Goal: Check status: Check status

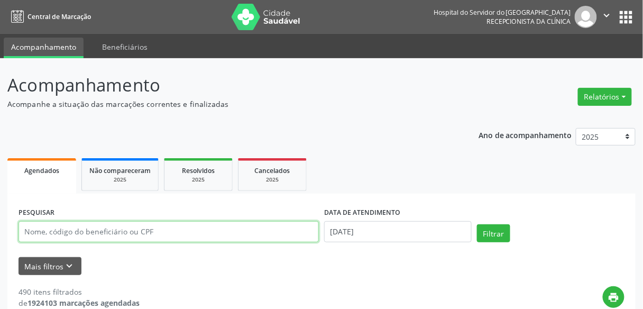
click at [166, 229] on input "text" at bounding box center [169, 231] width 301 height 21
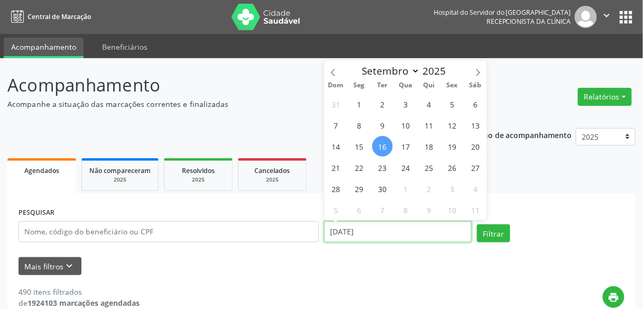
click at [340, 238] on input "[DATE]" at bounding box center [398, 231] width 148 height 21
click at [381, 148] on span "16" at bounding box center [382, 146] width 21 height 21
type input "16/09/2025"
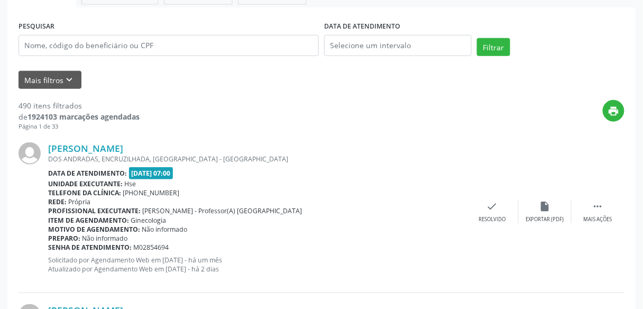
scroll to position [185, 0]
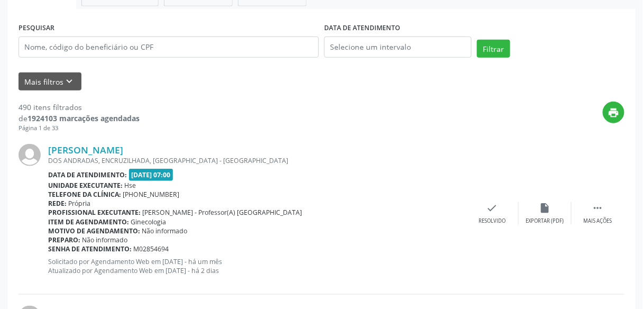
click at [39, 202] on div at bounding box center [34, 213] width 30 height 139
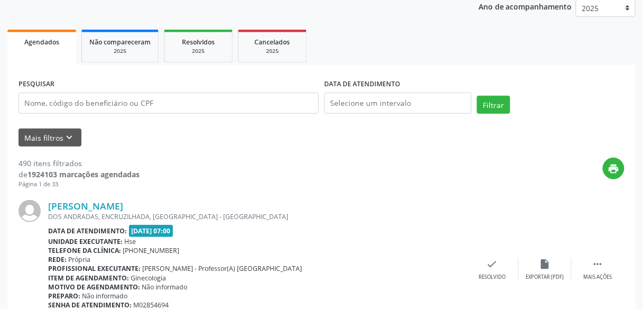
scroll to position [122, 0]
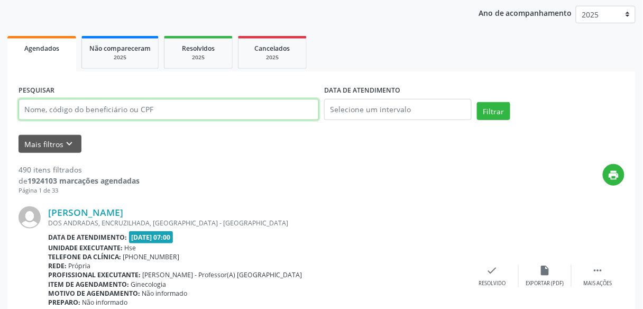
click at [131, 113] on input "text" at bounding box center [169, 109] width 301 height 21
click at [477, 102] on button "Filtrar" at bounding box center [493, 111] width 33 height 18
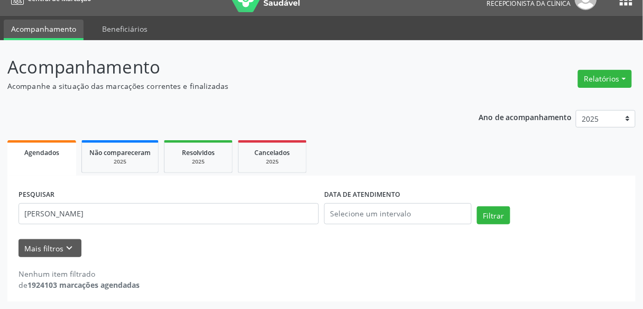
scroll to position [17, 0]
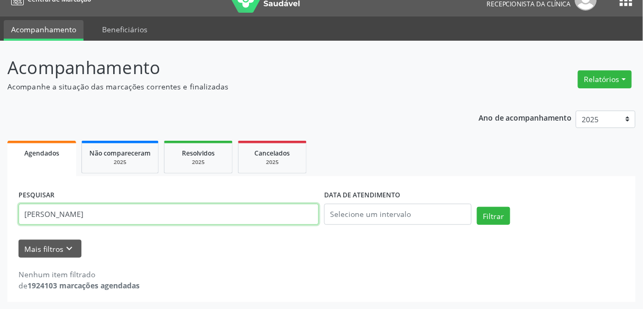
click at [96, 216] on input "roberto alexandre da rocha" at bounding box center [169, 214] width 301 height 21
click at [477, 207] on button "Filtrar" at bounding box center [493, 216] width 33 height 18
click at [96, 216] on input "roberto alexandre de rocha" at bounding box center [169, 214] width 301 height 21
type input "r"
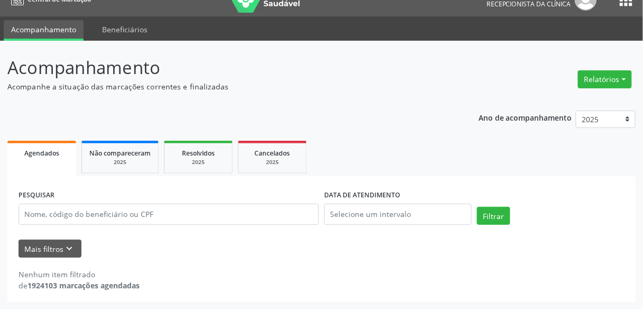
click at [110, 184] on div "PESQUISAR DATA DE ATENDIMENTO Filtrar UNIDADE EXECUTANTE Selecione uma unidade …" at bounding box center [321, 239] width 629 height 126
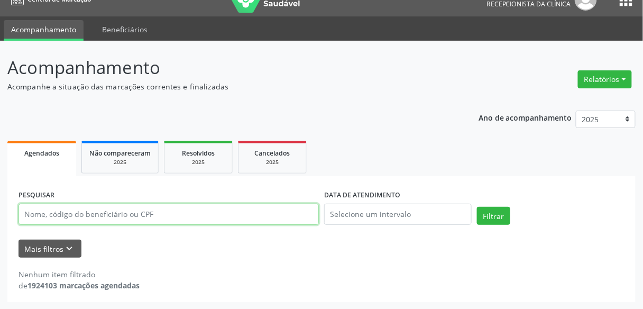
click at [187, 209] on input "text" at bounding box center [169, 214] width 301 height 21
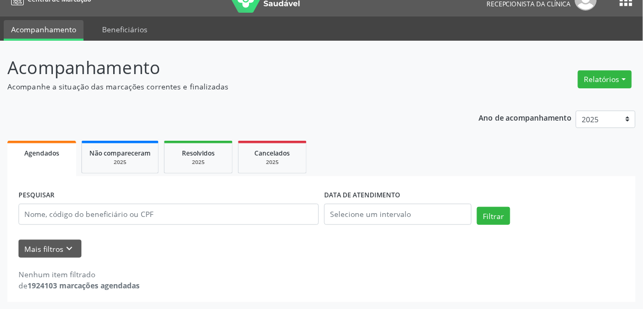
click at [195, 194] on div "PESQUISAR" at bounding box center [169, 209] width 306 height 45
drag, startPoint x: 154, startPoint y: 226, endPoint x: 166, endPoint y: 187, distance: 41.0
click at [166, 187] on div "PESQUISAR" at bounding box center [169, 209] width 306 height 45
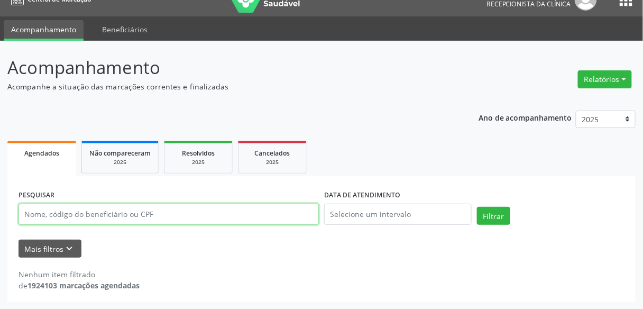
click at [187, 219] on input "text" at bounding box center [169, 214] width 301 height 21
click at [477, 207] on button "Filtrar" at bounding box center [493, 216] width 33 height 18
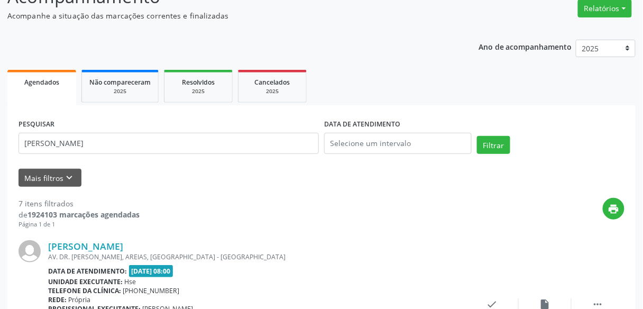
scroll to position [0, 0]
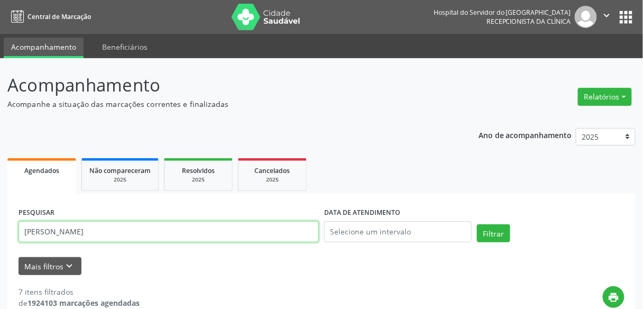
click at [182, 234] on input "maria izabel queiroga carneiro" at bounding box center [169, 231] width 301 height 21
click at [477, 224] on button "Filtrar" at bounding box center [493, 233] width 33 height 18
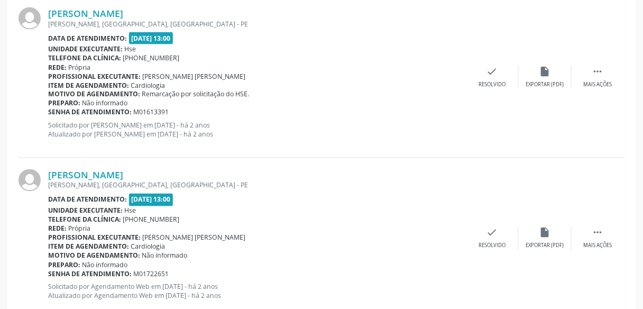
scroll to position [2476, 0]
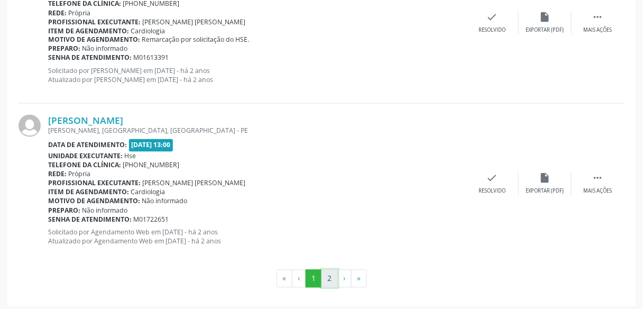
click at [326, 270] on button "2" at bounding box center [330, 279] width 16 height 18
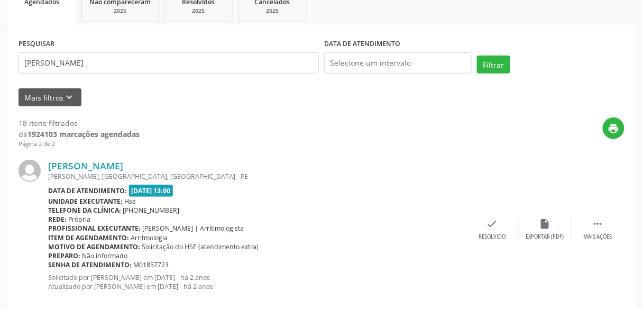
scroll to position [168, 0]
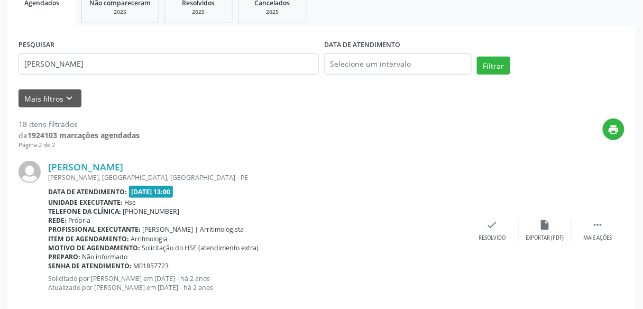
click at [292, 75] on div "PESQUISAR maria josefa dos anjos" at bounding box center [169, 59] width 306 height 45
drag, startPoint x: 292, startPoint y: 75, endPoint x: 281, endPoint y: 67, distance: 13.7
click at [281, 67] on div "PESQUISAR maria josefa dos anjos" at bounding box center [169, 59] width 306 height 45
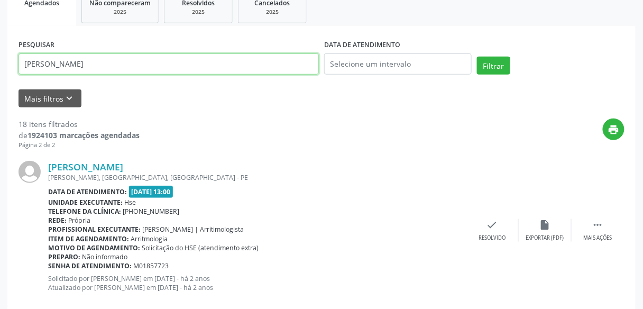
click at [281, 67] on input "maria josefa dos anjos" at bounding box center [169, 63] width 301 height 21
paste input "rayra alessandra gome"
click at [477, 57] on button "Filtrar" at bounding box center [493, 66] width 33 height 18
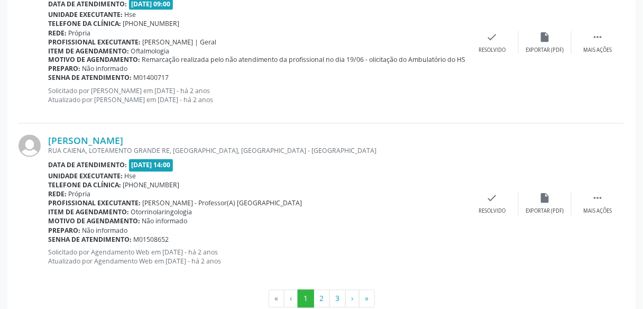
scroll to position [2476, 0]
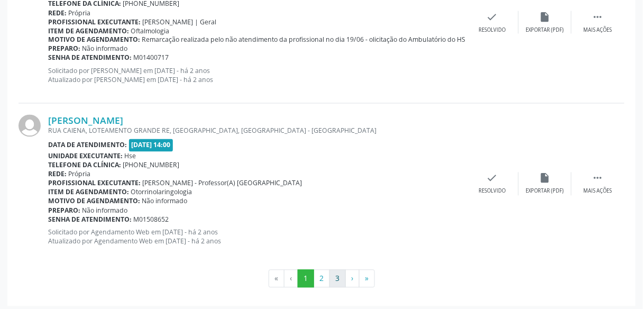
drag, startPoint x: 339, startPoint y: 285, endPoint x: 339, endPoint y: 270, distance: 14.8
click at [339, 270] on button "3" at bounding box center [338, 279] width 16 height 18
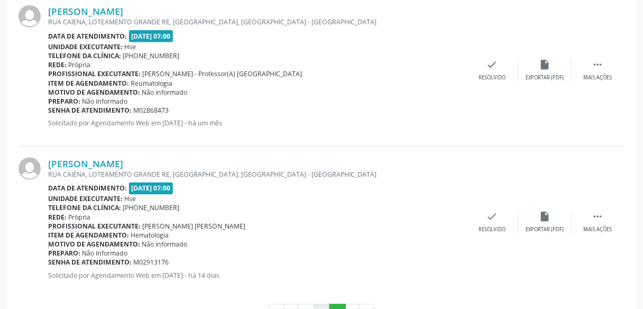
scroll to position [361, 0]
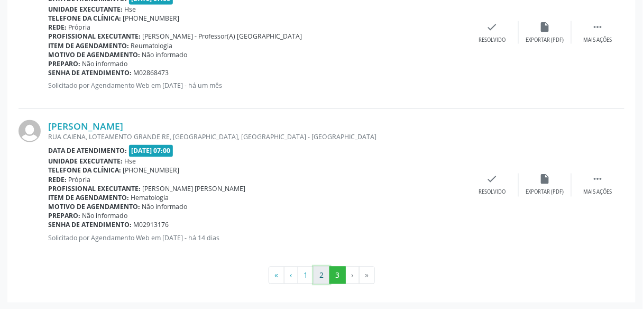
click at [326, 276] on button "2" at bounding box center [322, 276] width 16 height 18
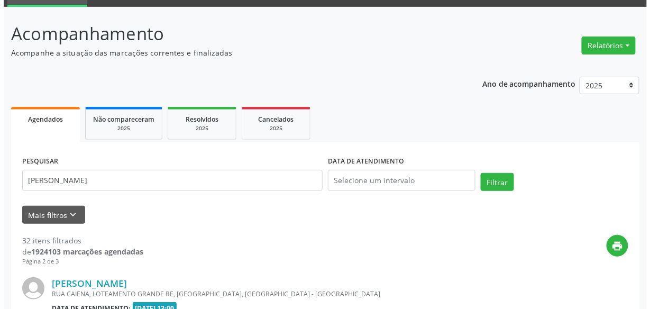
scroll to position [428, 0]
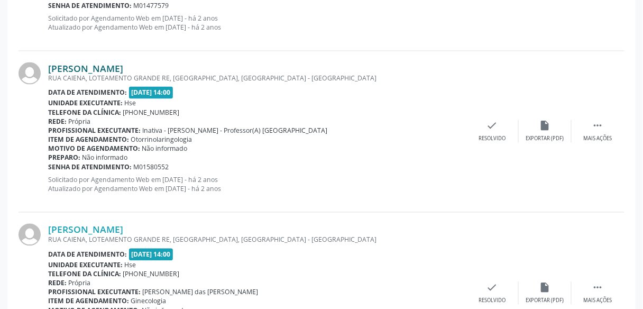
click at [72, 64] on link "Rayra Alessandra Gomes de Medeiros" at bounding box center [85, 68] width 75 height 12
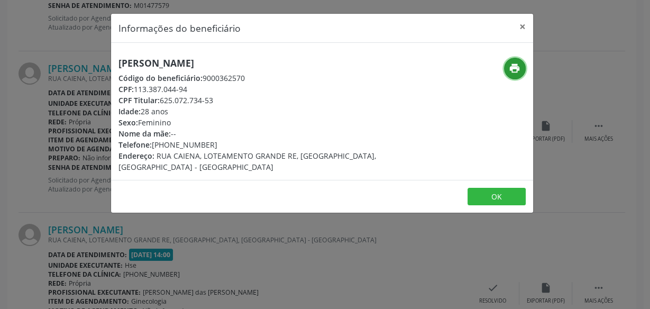
click at [523, 70] on button "print" at bounding box center [515, 69] width 22 height 22
click at [69, 90] on div "Informações do beneficiário × Rayra Alessandra Gomes de Medeiros Código do bene…" at bounding box center [325, 154] width 650 height 309
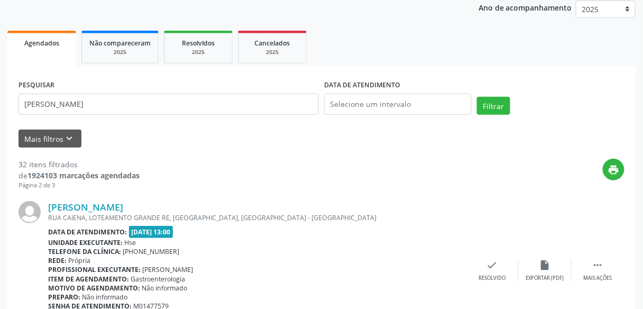
scroll to position [0, 0]
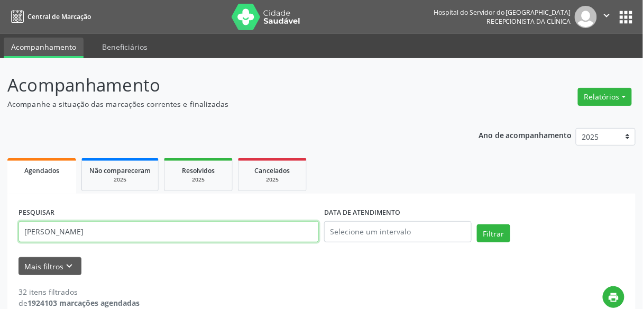
click at [123, 225] on input "rayra alessandra gomes" at bounding box center [169, 231] width 301 height 21
paste input "maria josefa dos anjo"
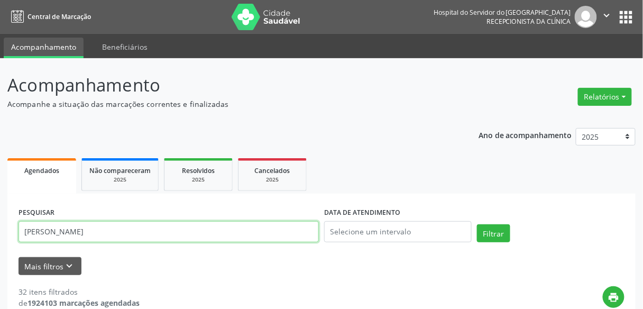
click at [477, 224] on button "Filtrar" at bounding box center [493, 233] width 33 height 18
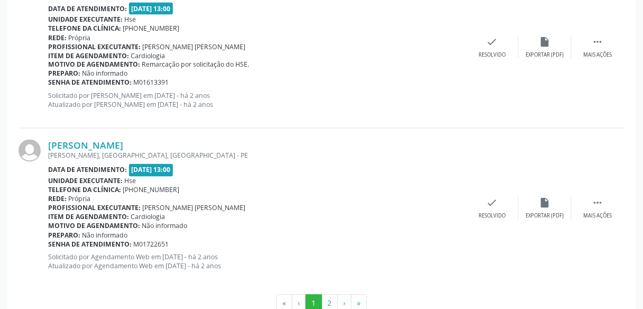
scroll to position [2476, 0]
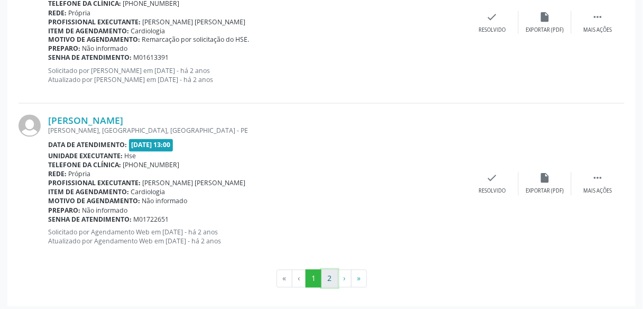
click at [333, 277] on button "2" at bounding box center [330, 279] width 16 height 18
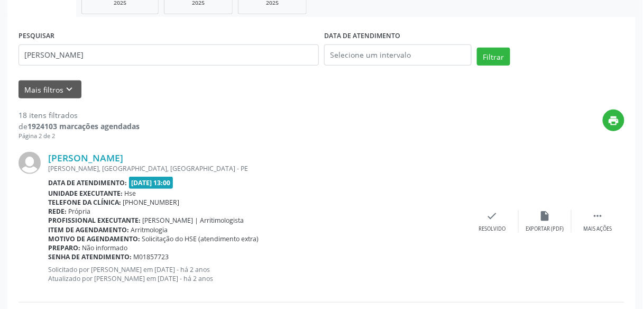
scroll to position [79, 0]
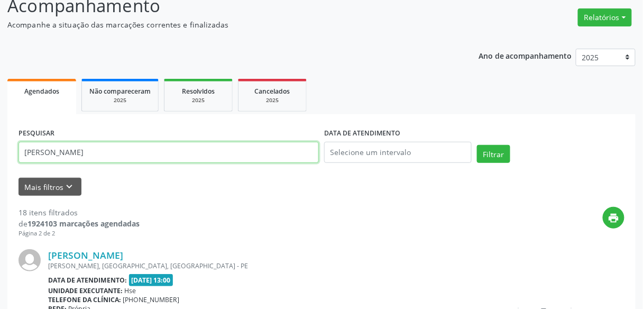
click at [102, 162] on input "maria josefa dos anjos" at bounding box center [169, 152] width 301 height 21
paste input "lucia helena barros teixeira"
click at [477, 145] on button "Filtrar" at bounding box center [493, 154] width 33 height 18
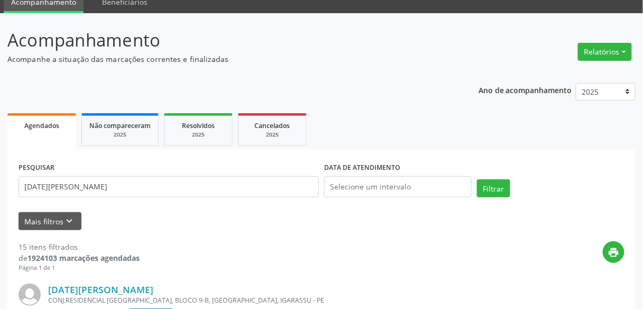
scroll to position [0, 0]
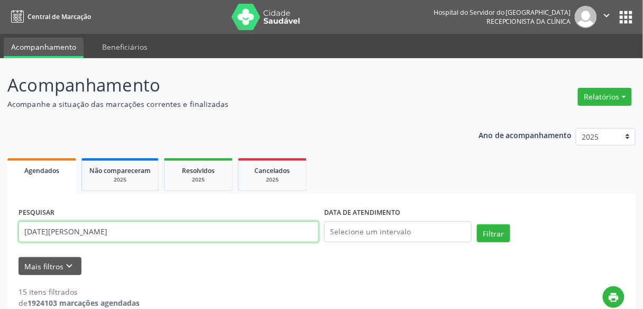
click at [148, 231] on input "lucia helena barros teixeira" at bounding box center [169, 231] width 301 height 21
paste input "jose do carmo ferr"
click at [477, 224] on button "Filtrar" at bounding box center [493, 233] width 33 height 18
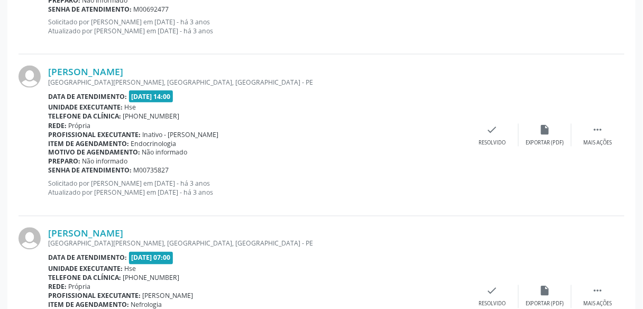
scroll to position [2476, 0]
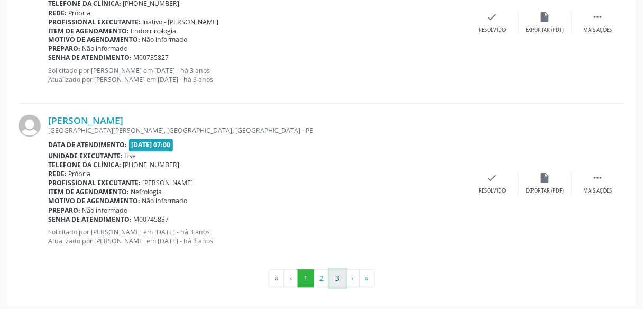
click at [339, 270] on button "3" at bounding box center [338, 279] width 16 height 18
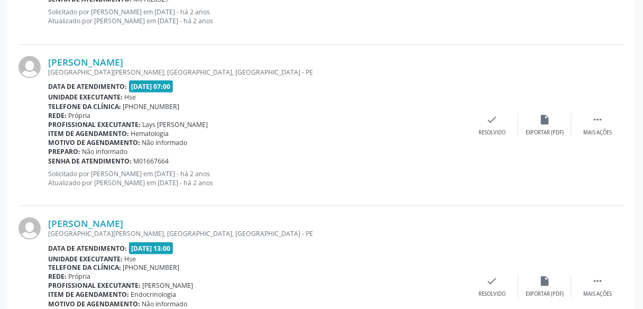
scroll to position [1241, 0]
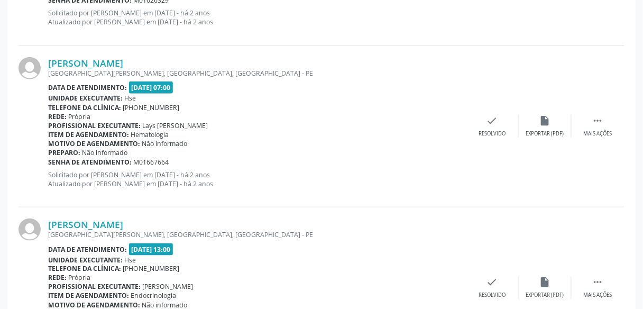
click at [234, 200] on div "Jose do Carmo Ferreira RUA JOAO PESSOA, CENTRO, OROBO - PE Data de atendimento:…" at bounding box center [322, 126] width 606 height 161
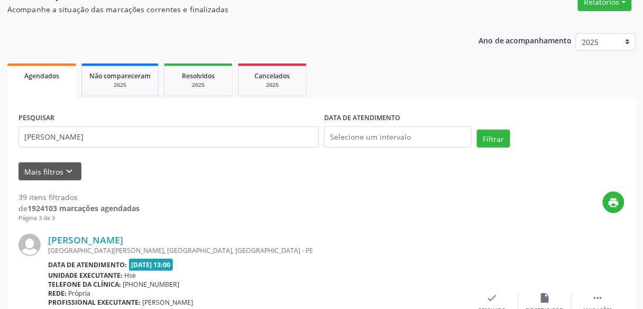
scroll to position [94, 0]
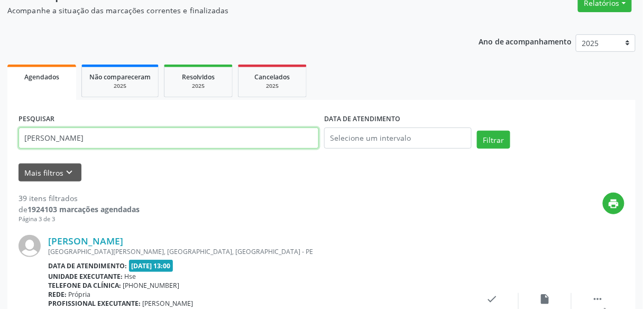
click at [111, 138] on input "jose do carmo ferreira" at bounding box center [169, 138] width 301 height 21
type input "edson"
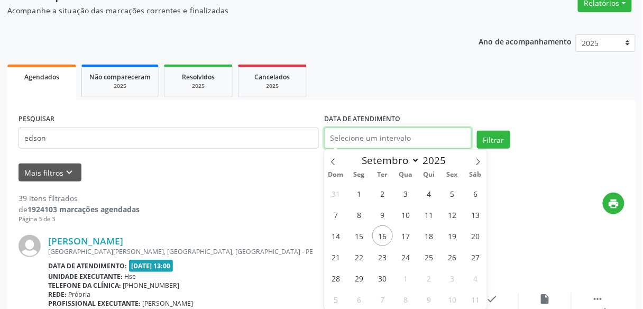
click at [351, 145] on input "text" at bounding box center [398, 138] width 148 height 21
click at [388, 238] on span "16" at bounding box center [382, 235] width 21 height 21
type input "16/09/2025"
click at [388, 238] on span "16" at bounding box center [382, 235] width 21 height 21
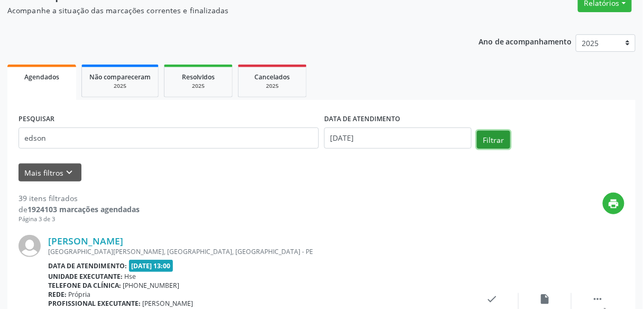
click at [499, 138] on button "Filtrar" at bounding box center [493, 140] width 33 height 18
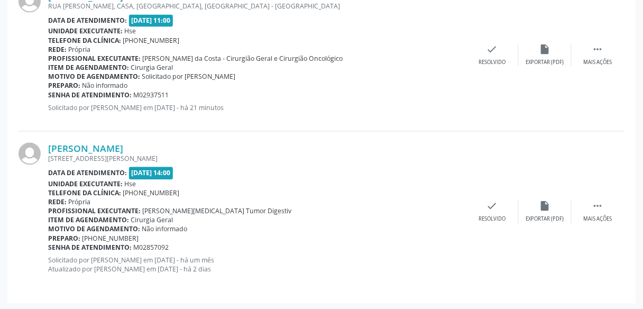
scroll to position [501, 0]
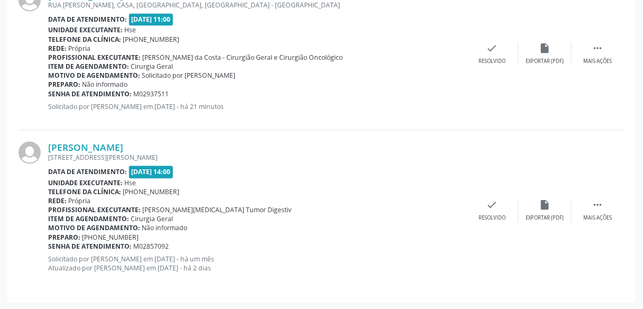
click at [363, 156] on div "RUA MARIA RAMOS 53, CAJUEIRO, RECIFE - PE" at bounding box center [257, 157] width 418 height 9
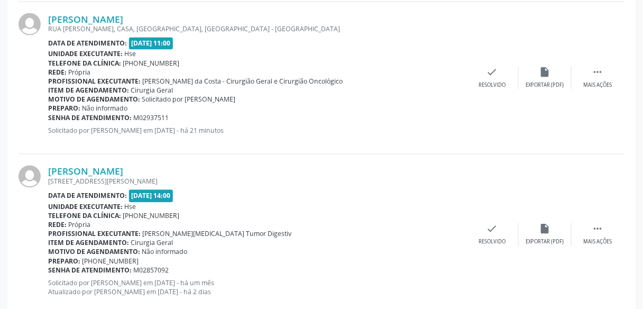
scroll to position [476, 0]
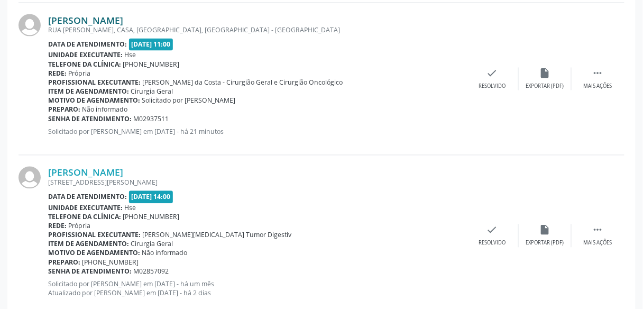
click at [122, 15] on link "[PERSON_NAME]" at bounding box center [85, 20] width 75 height 12
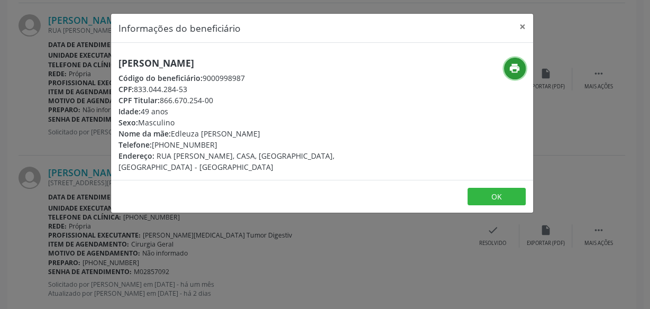
click at [507, 72] on button "print" at bounding box center [515, 69] width 22 height 22
click at [158, 64] on h5 "[PERSON_NAME]" at bounding box center [252, 63] width 267 height 11
copy div "[PERSON_NAME]"
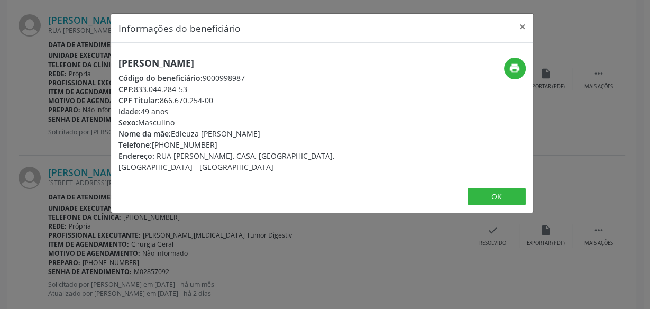
click at [106, 89] on div "Informações do beneficiário × Edson Severino da Silva Código do beneficiário: 9…" at bounding box center [325, 154] width 650 height 309
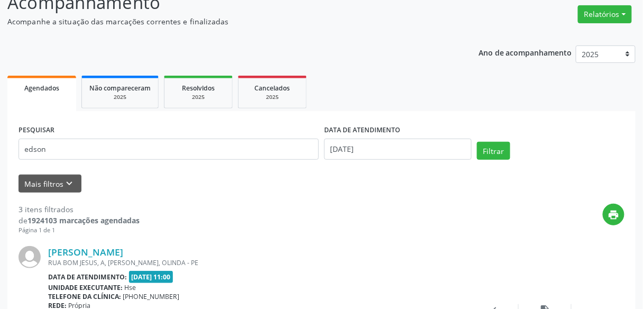
scroll to position [0, 0]
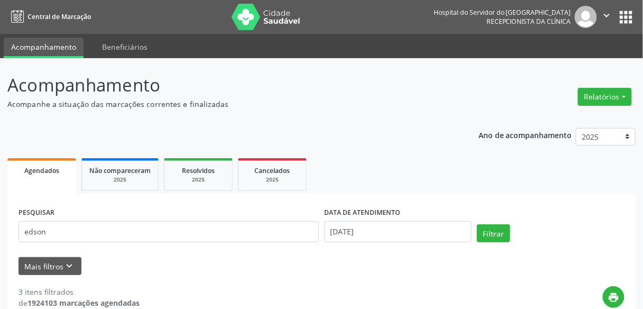
drag, startPoint x: 115, startPoint y: 242, endPoint x: 136, endPoint y: 228, distance: 25.8
click at [136, 228] on div "PESQUISAR edson" at bounding box center [169, 227] width 306 height 45
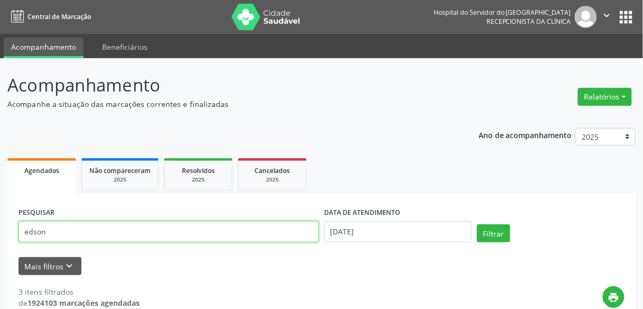
click at [136, 228] on input "edson" at bounding box center [169, 231] width 301 height 21
paste input "[PERSON_NAME]"
type input "[PERSON_NAME]"
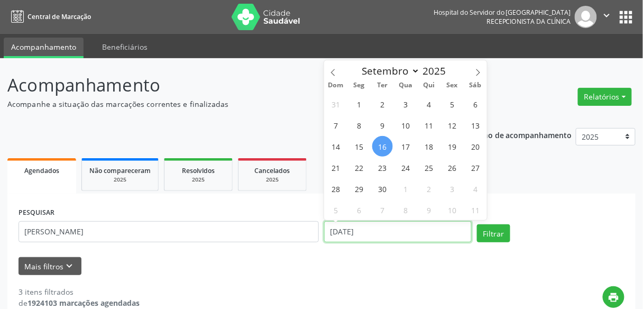
click at [402, 227] on input "16/09/2025" at bounding box center [398, 231] width 148 height 21
click at [379, 142] on span "16" at bounding box center [382, 146] width 21 height 21
type input "16/09/2025"
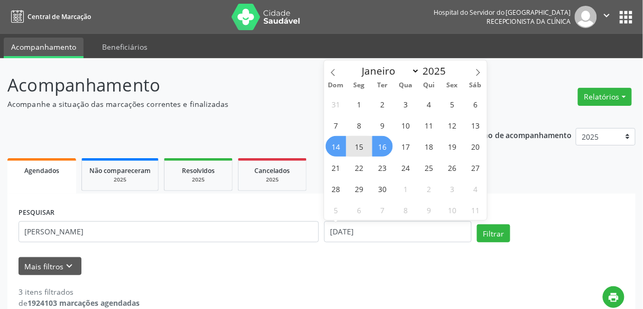
click at [329, 142] on span "14" at bounding box center [336, 146] width 21 height 21
click at [341, 241] on input "14/09/2025 até 16/09/2025" at bounding box center [398, 231] width 148 height 21
click at [366, 165] on span "22" at bounding box center [359, 167] width 21 height 21
type input "22/09/2025"
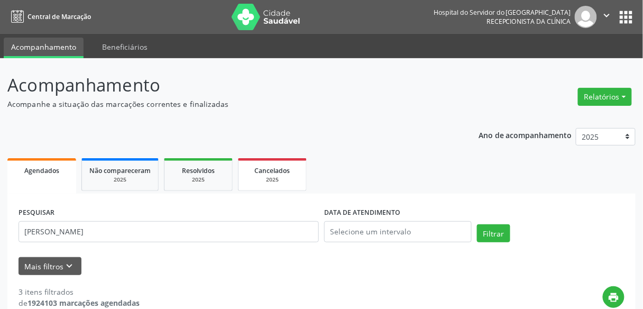
click at [299, 159] on link "Cancelados 2025" at bounding box center [272, 174] width 69 height 33
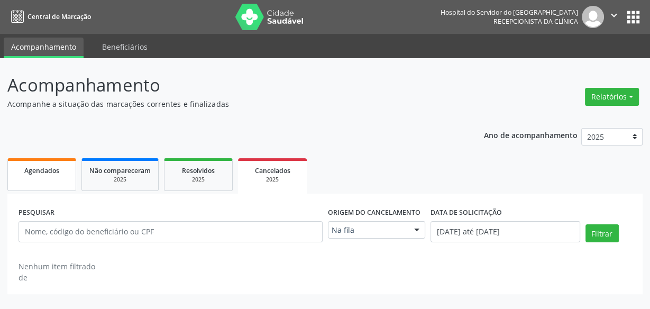
click at [37, 174] on div "Agendados" at bounding box center [41, 170] width 53 height 11
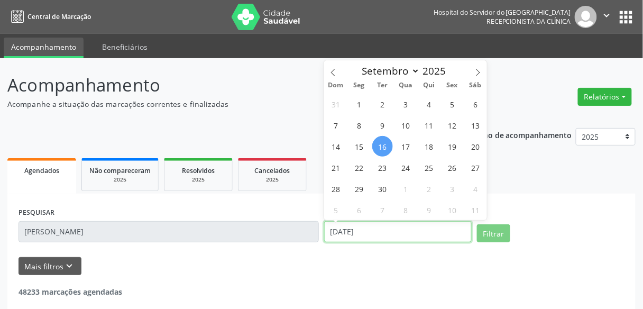
click at [351, 237] on input "16/09/2025" at bounding box center [398, 231] width 148 height 21
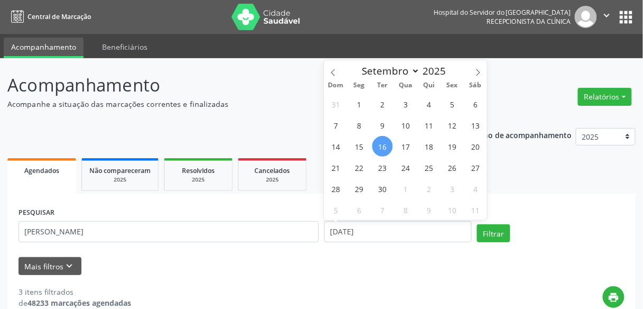
click at [383, 150] on span "16" at bounding box center [382, 146] width 21 height 21
type input "16/09/2025"
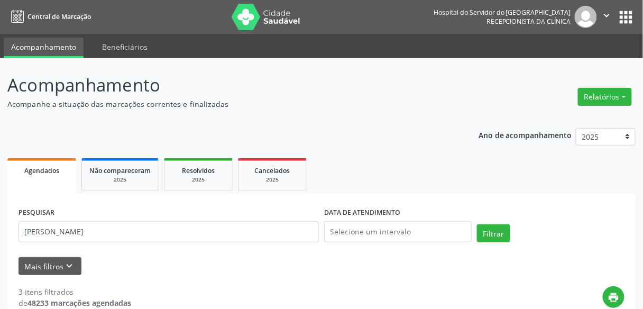
click at [548, 186] on ul "Agendados Não compareceram 2025 Resolvidos 2025 Cancelados 2025" at bounding box center [321, 175] width 629 height 38
click at [502, 230] on button "Filtrar" at bounding box center [493, 233] width 33 height 18
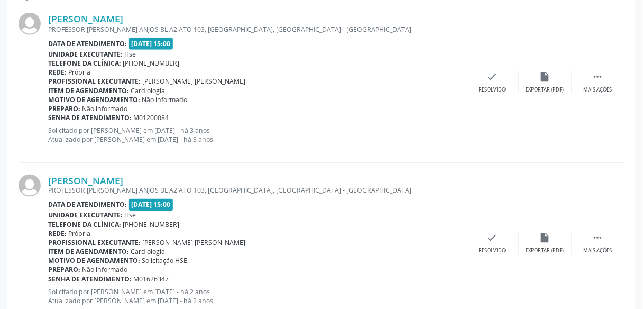
scroll to position [501, 0]
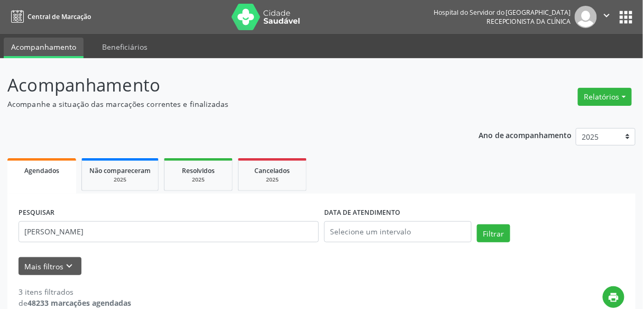
drag, startPoint x: 121, startPoint y: 248, endPoint x: 137, endPoint y: 233, distance: 21.7
click at [137, 233] on div "PESQUISAR [PERSON_NAME]" at bounding box center [169, 227] width 306 height 45
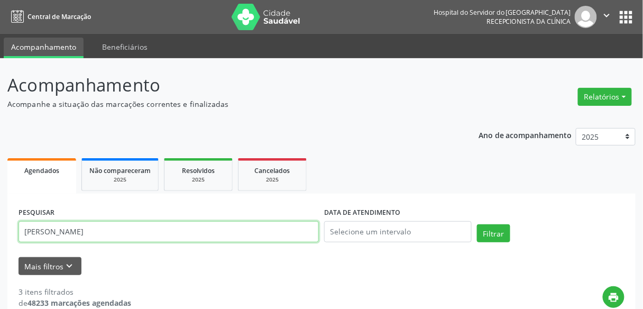
click at [137, 233] on input "[PERSON_NAME]" at bounding box center [169, 231] width 301 height 21
type input "[PERSON_NAME]"
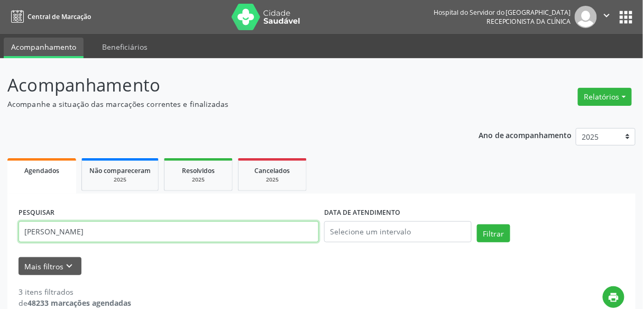
click at [477, 224] on button "Filtrar" at bounding box center [493, 233] width 33 height 18
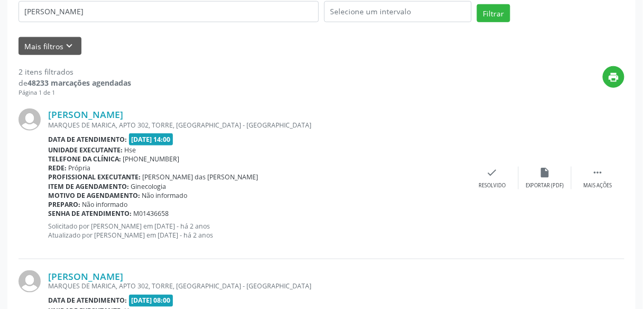
scroll to position [349, 0]
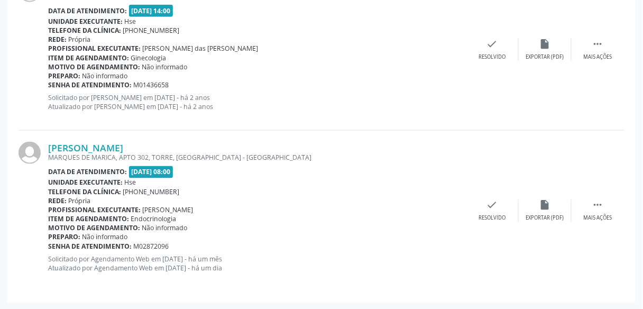
click at [137, 233] on div "Preparo: Não informado" at bounding box center [257, 237] width 418 height 9
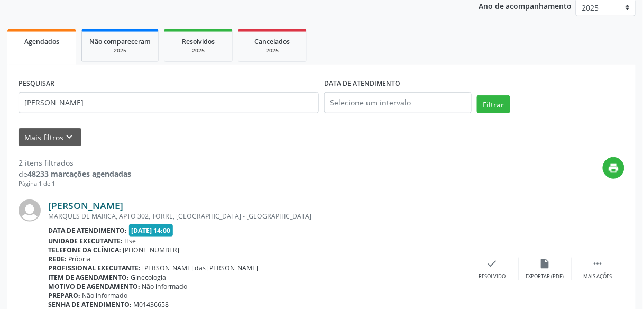
scroll to position [129, 0]
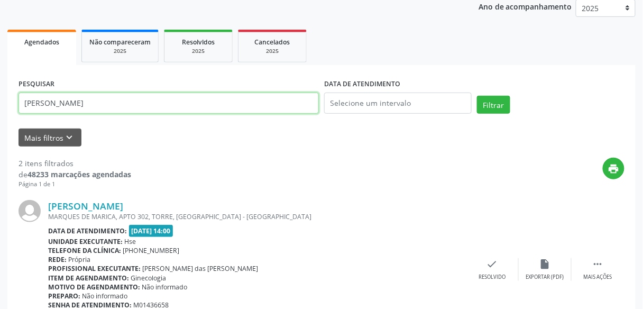
click at [109, 113] on input "[PERSON_NAME]" at bounding box center [169, 103] width 301 height 21
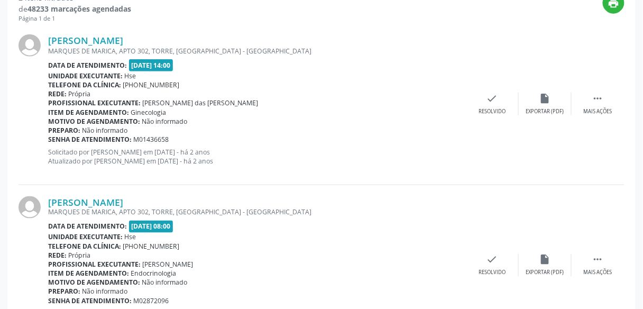
click at [278, 148] on p "Solicitado por [PERSON_NAME] em [DATE] - há 2 anos Atualizado por [PERSON_NAME]…" at bounding box center [257, 157] width 418 height 18
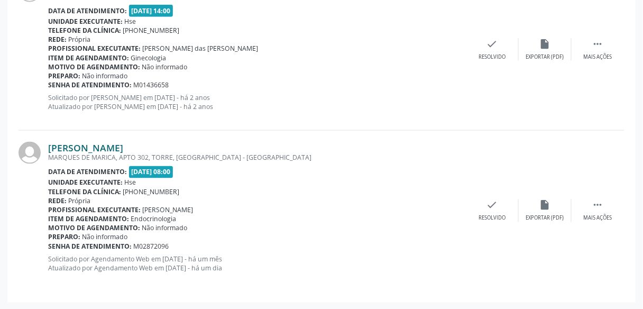
click at [58, 146] on link "[PERSON_NAME]" at bounding box center [85, 148] width 75 height 12
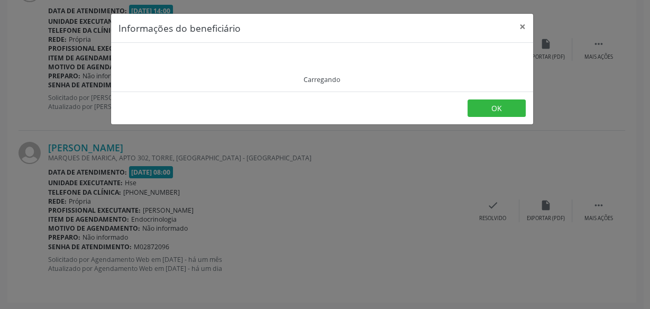
click at [516, 57] on div "Carregando" at bounding box center [322, 67] width 407 height 34
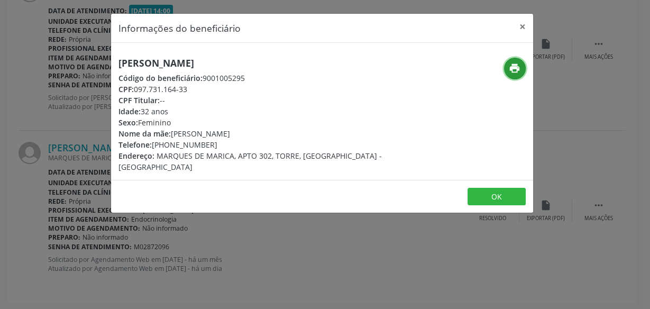
click at [516, 58] on button "print" at bounding box center [515, 69] width 22 height 22
click at [47, 31] on div "Informações do beneficiário × [PERSON_NAME] Código do beneficiário: 9001005295 …" at bounding box center [325, 154] width 650 height 309
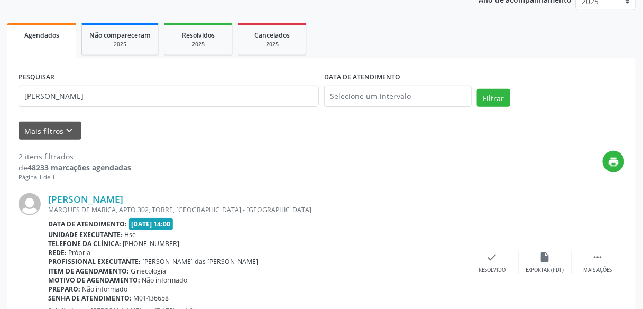
scroll to position [0, 0]
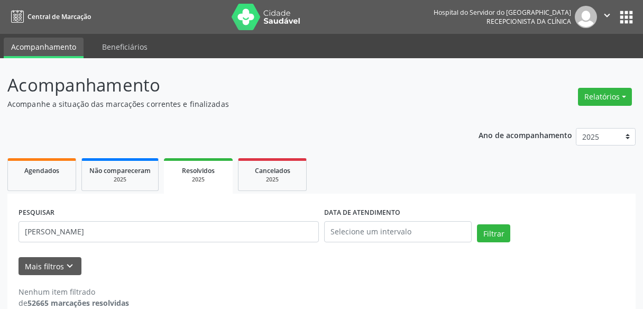
scroll to position [17, 0]
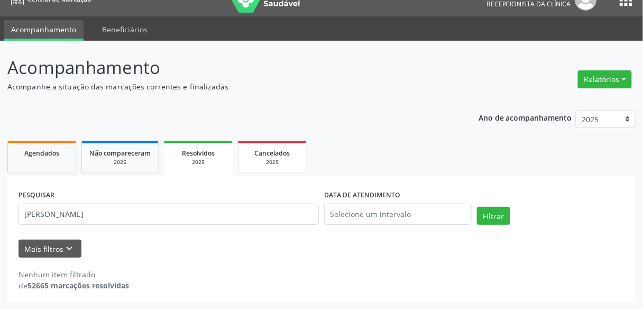
click at [293, 165] on div "2025" at bounding box center [272, 162] width 53 height 8
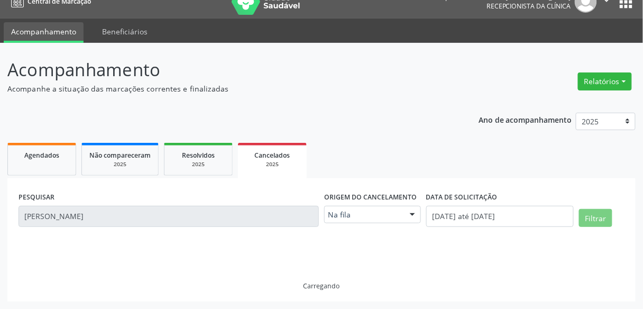
scroll to position [15, 0]
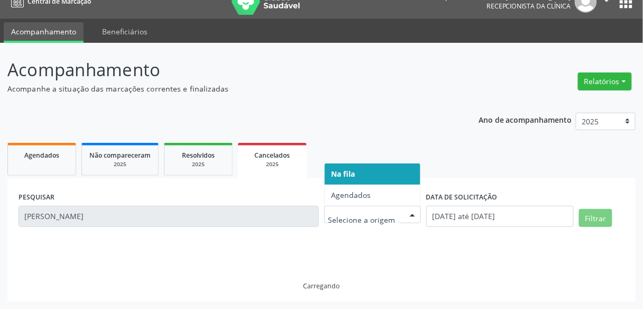
click at [372, 208] on div at bounding box center [372, 215] width 97 height 18
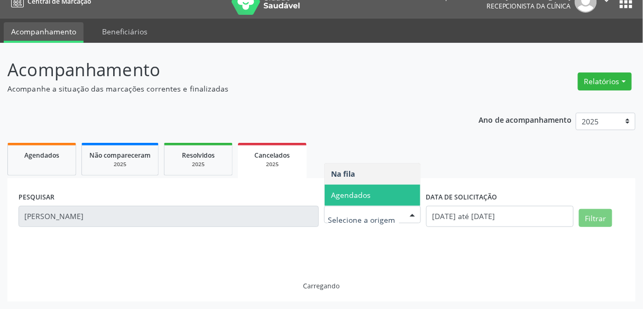
click at [384, 188] on span "Agendados" at bounding box center [373, 195] width 96 height 21
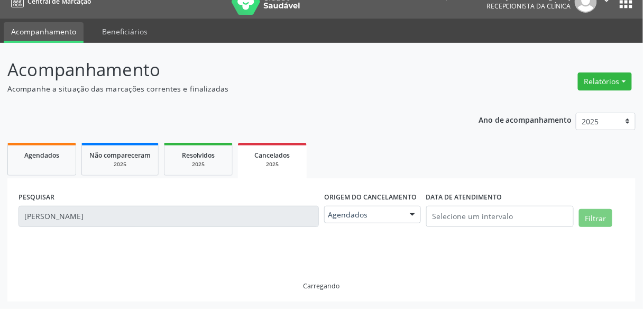
drag, startPoint x: 270, startPoint y: 229, endPoint x: 278, endPoint y: 220, distance: 12.4
click at [278, 220] on div "PESQUISAR Edson Severino da Silva" at bounding box center [169, 211] width 306 height 45
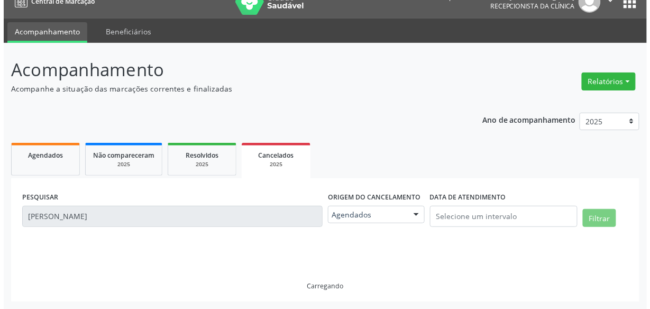
scroll to position [0, 0]
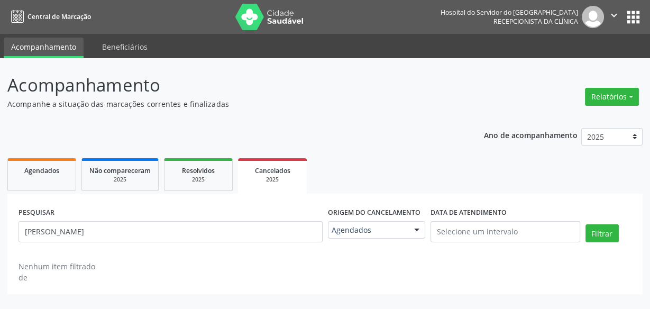
click at [278, 220] on div "PESQUISAR Edson Severino da Silva" at bounding box center [171, 227] width 310 height 45
click at [278, 220] on div "PESQUISAR [PERSON_NAME]" at bounding box center [171, 227] width 310 height 45
drag, startPoint x: 278, startPoint y: 220, endPoint x: 261, endPoint y: 232, distance: 20.8
click at [261, 232] on div "PESQUISAR [PERSON_NAME]" at bounding box center [171, 227] width 310 height 45
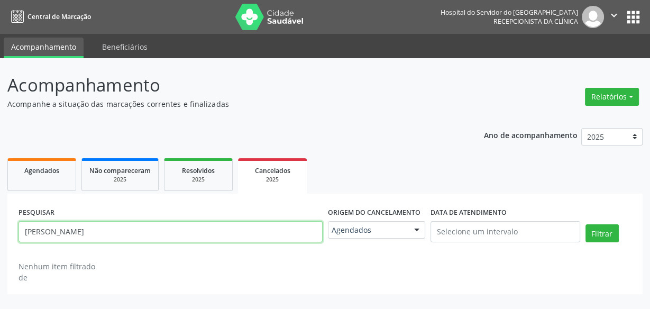
click at [261, 232] on input "[PERSON_NAME]" at bounding box center [171, 231] width 304 height 21
paste input "[PERSON_NAME]"
type input "[PERSON_NAME]"
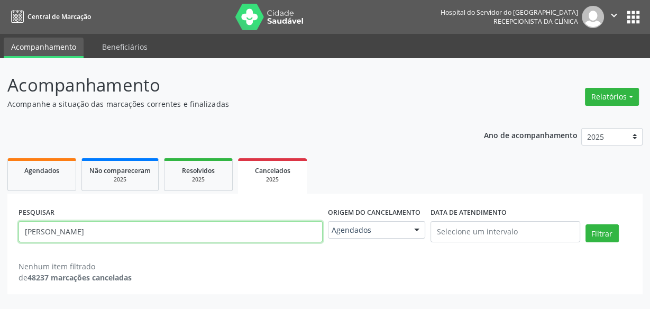
click at [586, 224] on button "Filtrar" at bounding box center [602, 233] width 33 height 18
